Goal: Transaction & Acquisition: Purchase product/service

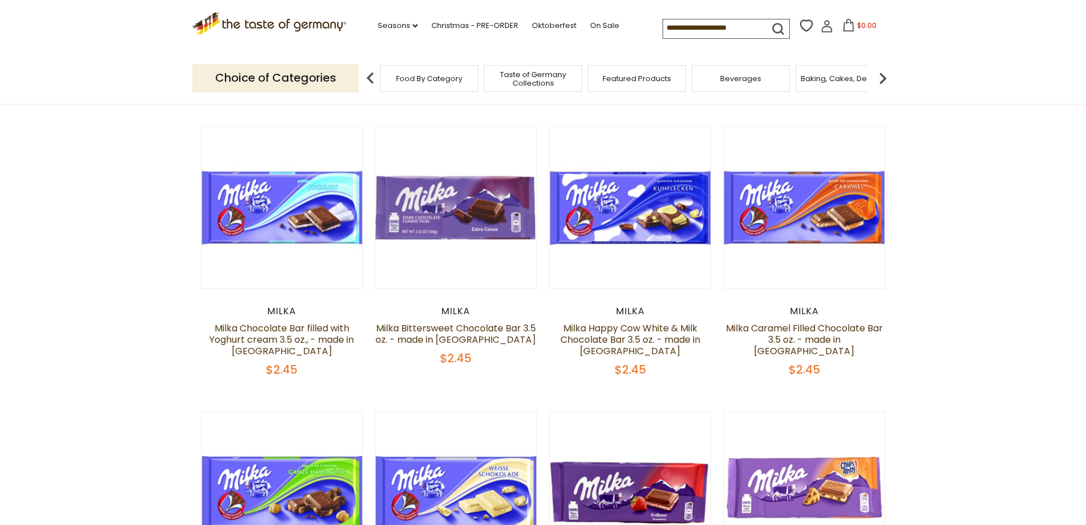
scroll to position [400, 0]
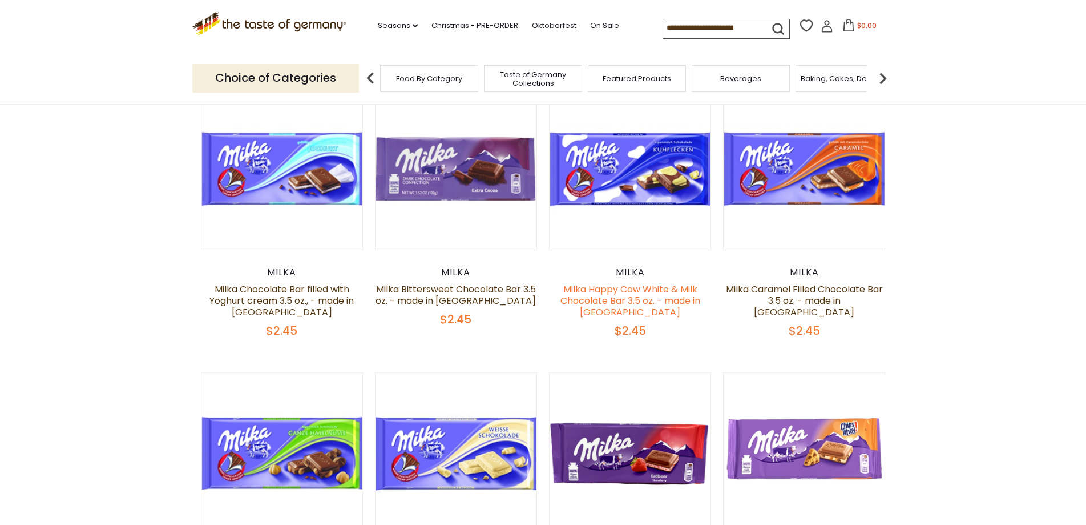
click at [645, 288] on link "Milka Happy Cow White & Milk Chocolate Bar 3.5 oz. - made in [GEOGRAPHIC_DATA]" at bounding box center [631, 301] width 140 height 36
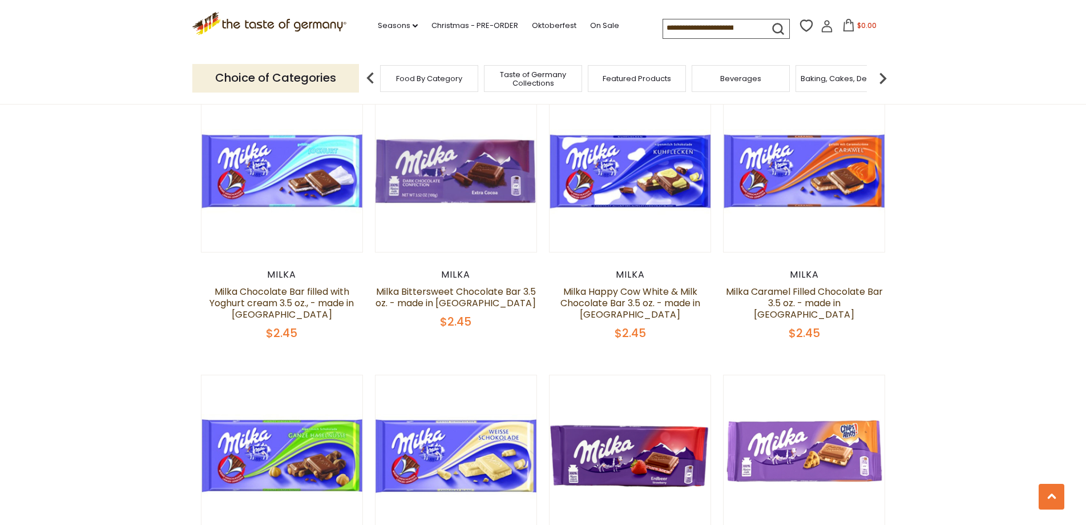
scroll to position [360, 0]
